Goal: Find contact information: Find contact information

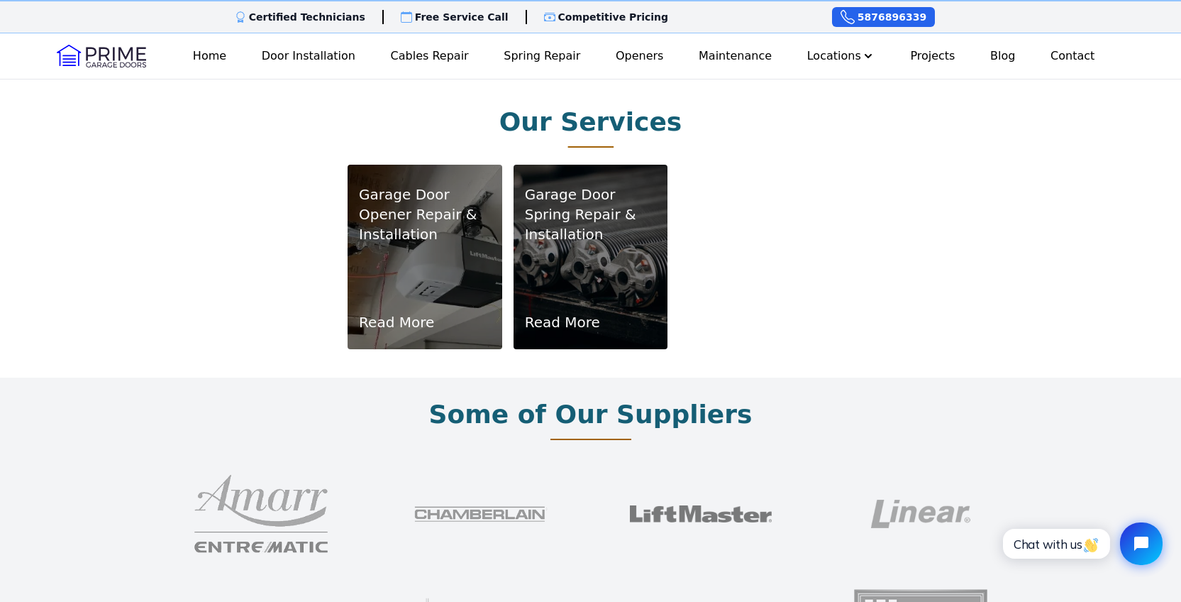
scroll to position [922, 0]
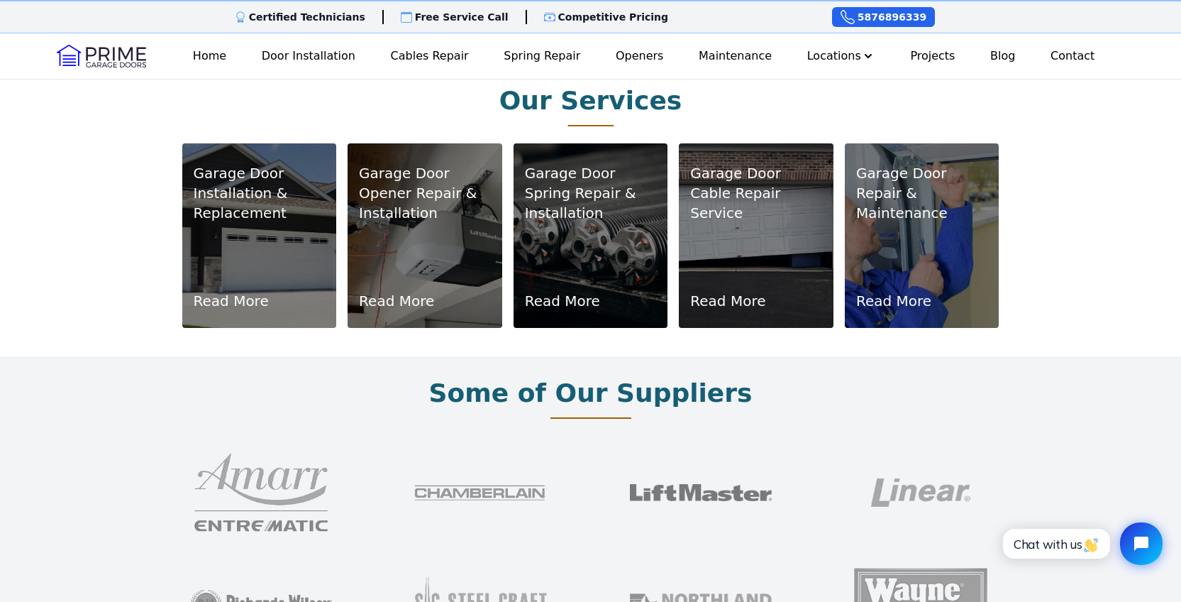
click at [206, 223] on p "Installation & Replacement" at bounding box center [260, 203] width 132 height 40
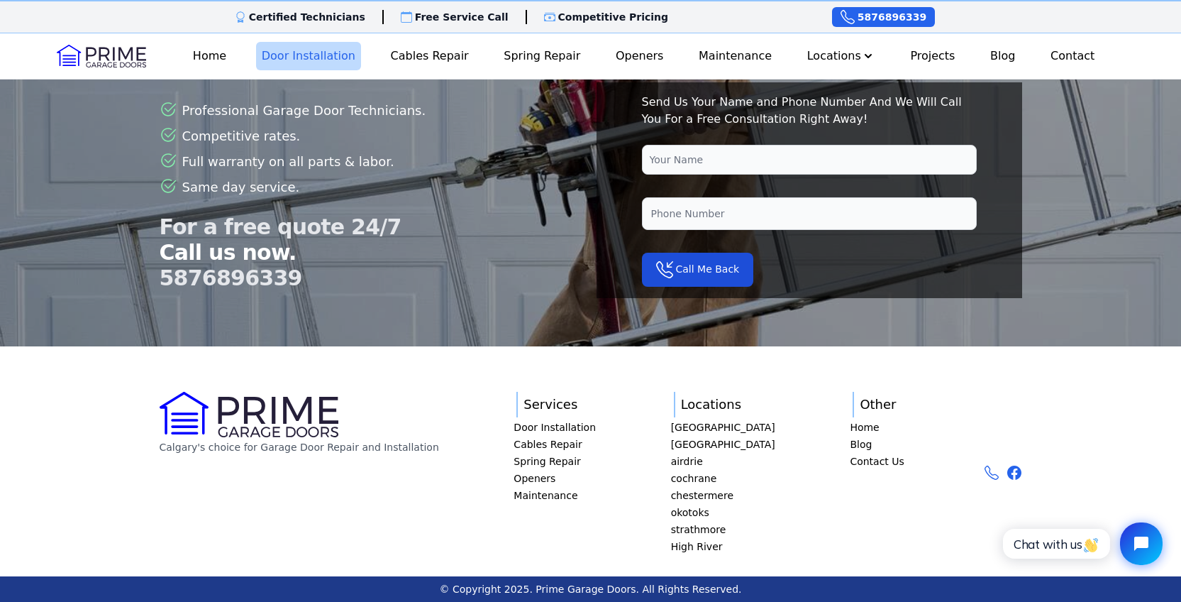
scroll to position [4967, 0]
click at [904, 429] on link "Home" at bounding box center [877, 427] width 54 height 14
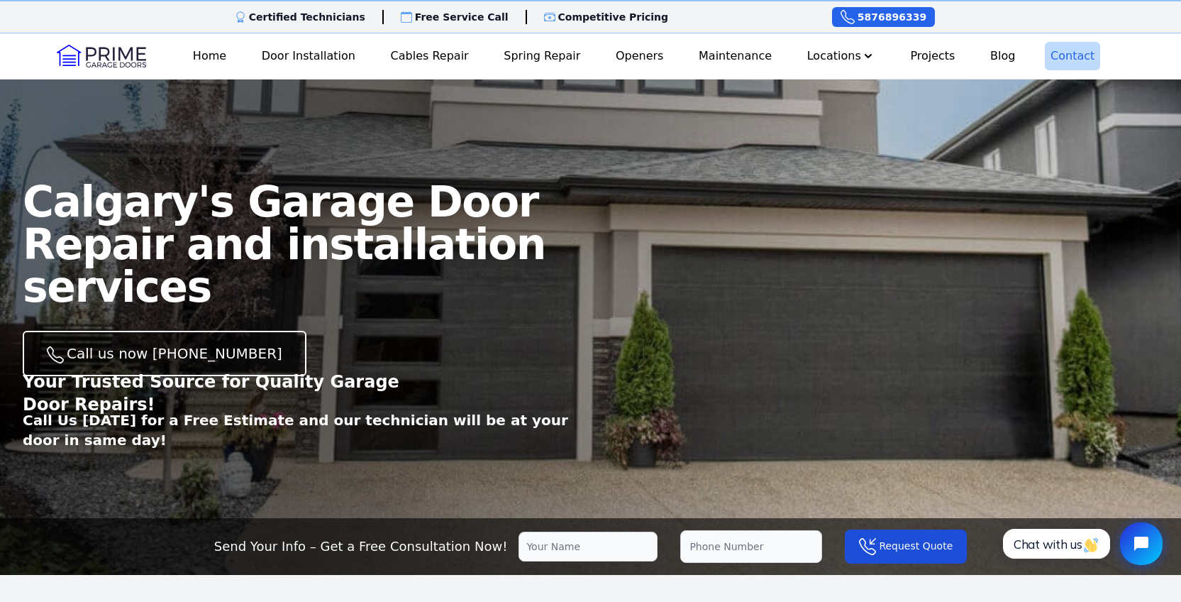
click at [1088, 67] on link "Contact" at bounding box center [1072, 56] width 55 height 28
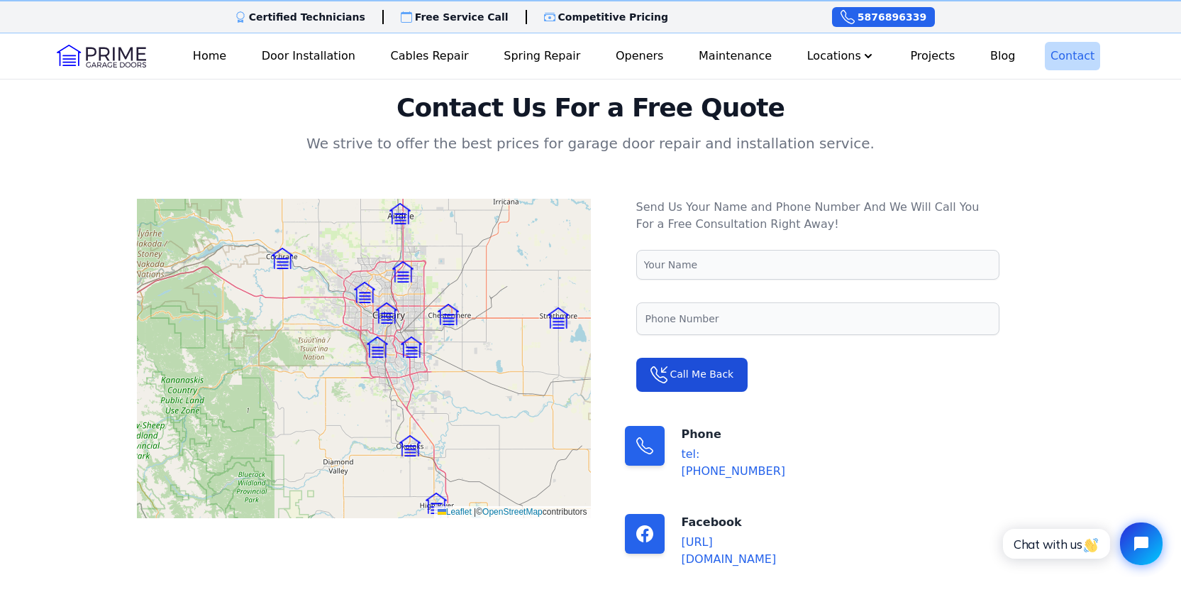
scroll to position [158, 0]
click at [272, 248] on img at bounding box center [282, 258] width 21 height 21
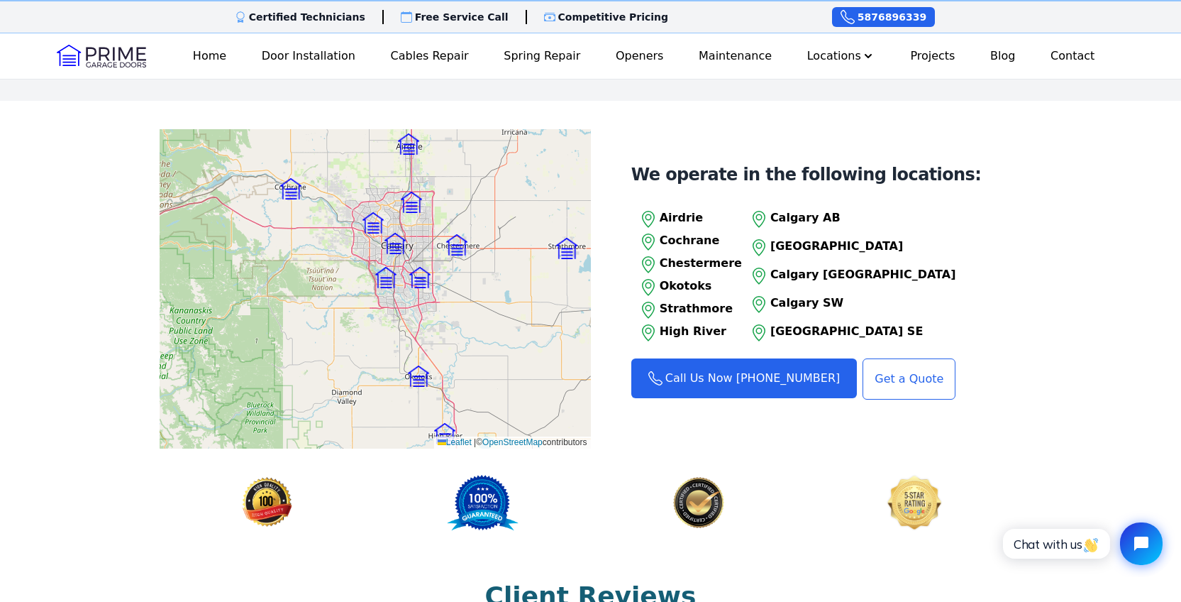
scroll to position [1632, 0]
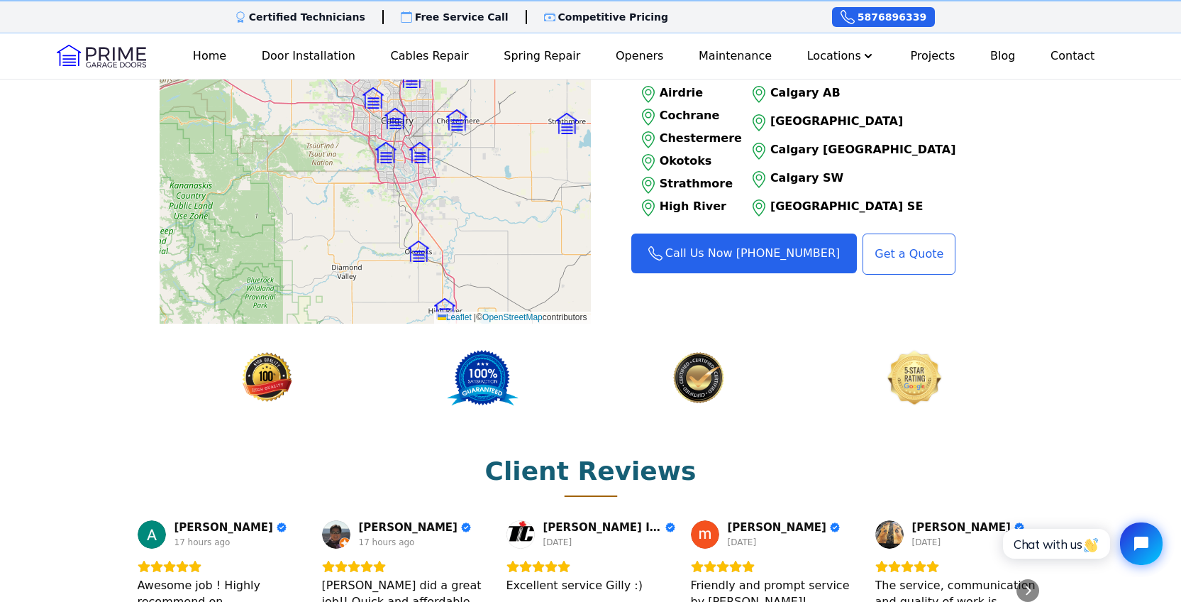
click at [363, 109] on img at bounding box center [373, 97] width 21 height 21
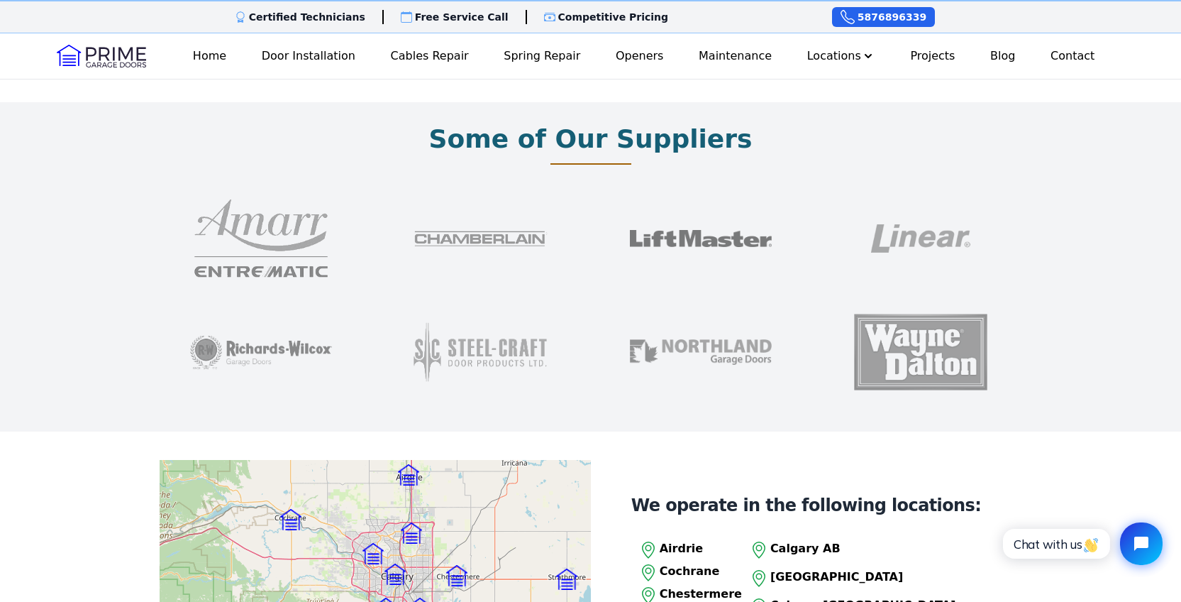
scroll to position [1206, 0]
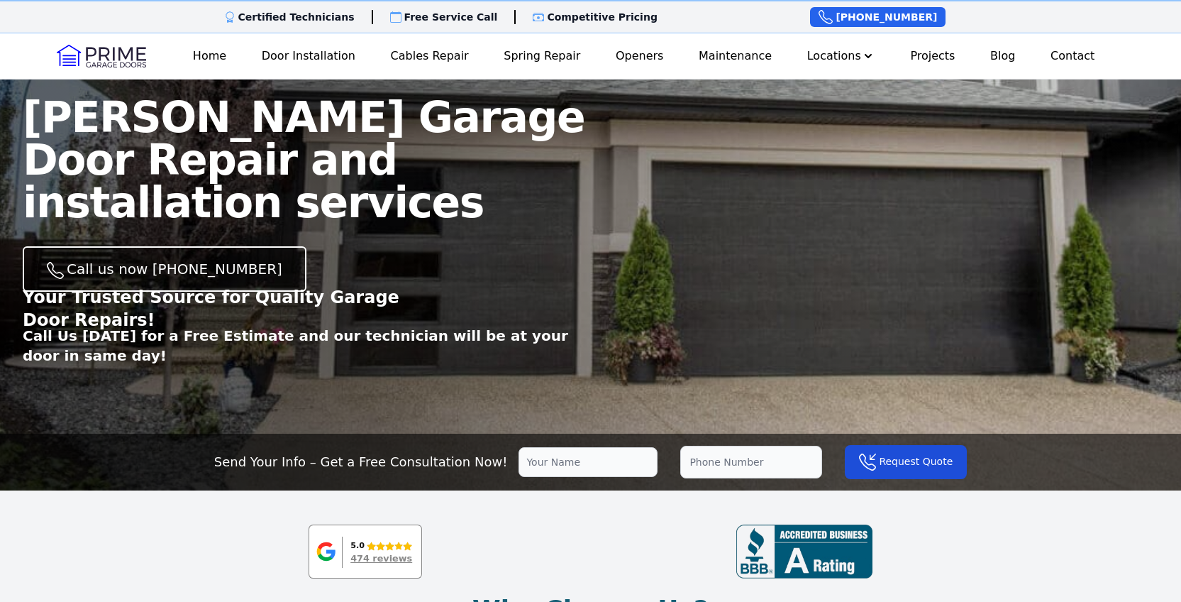
scroll to position [84, 0]
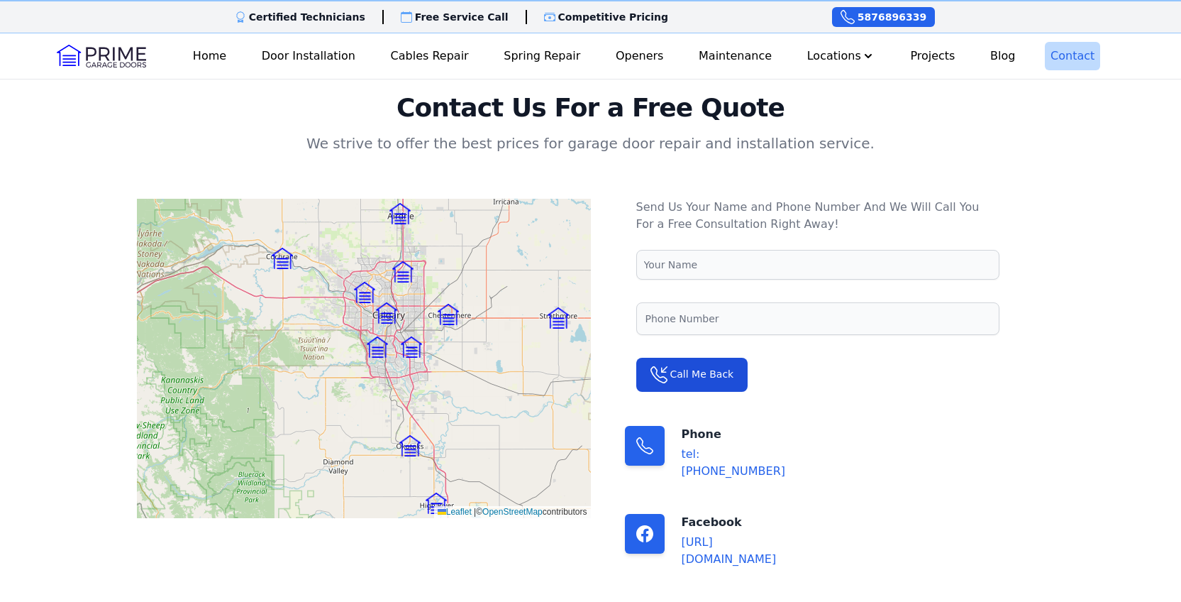
scroll to position [158, 0]
